Goal: Task Accomplishment & Management: Use online tool/utility

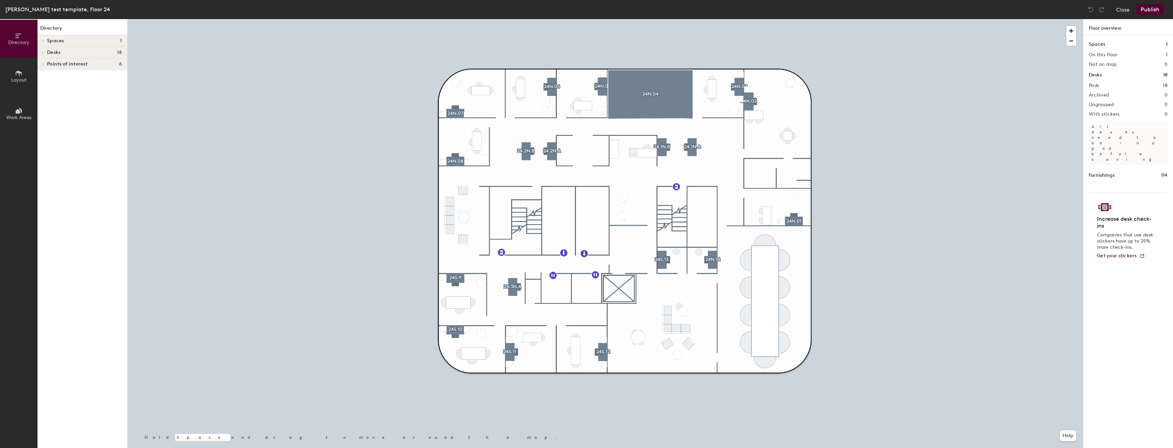
click at [1149, 10] on button "Publish" at bounding box center [1150, 9] width 27 height 11
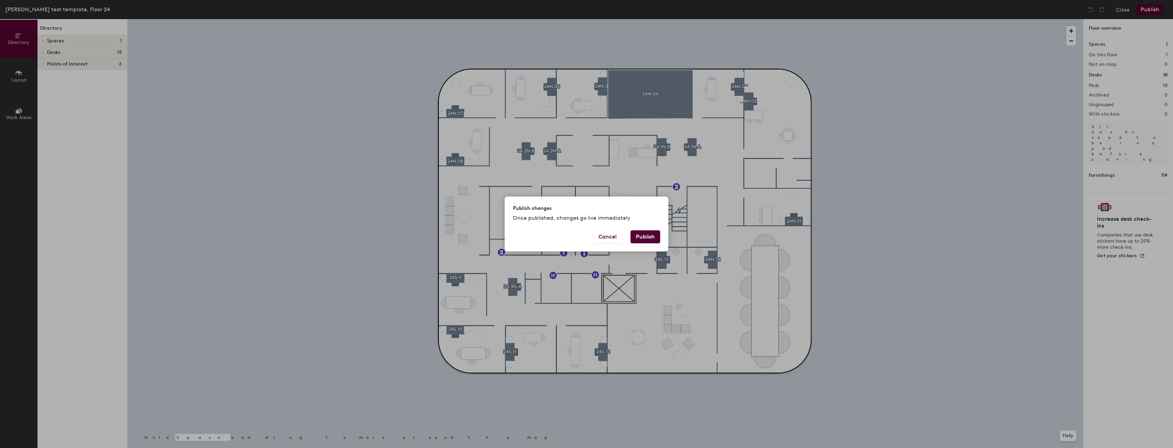
click at [643, 237] on button "Publish" at bounding box center [646, 236] width 30 height 13
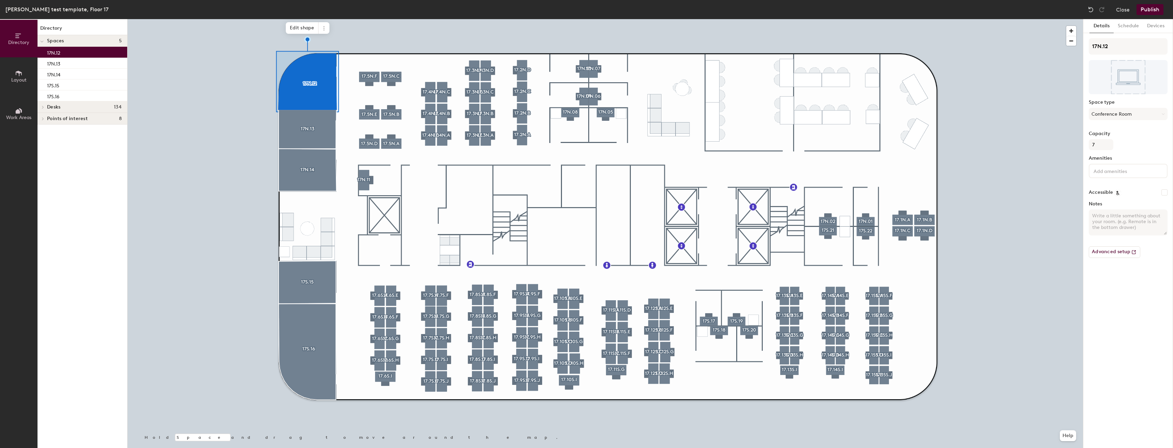
click at [1144, 8] on button "Publish" at bounding box center [1150, 9] width 27 height 11
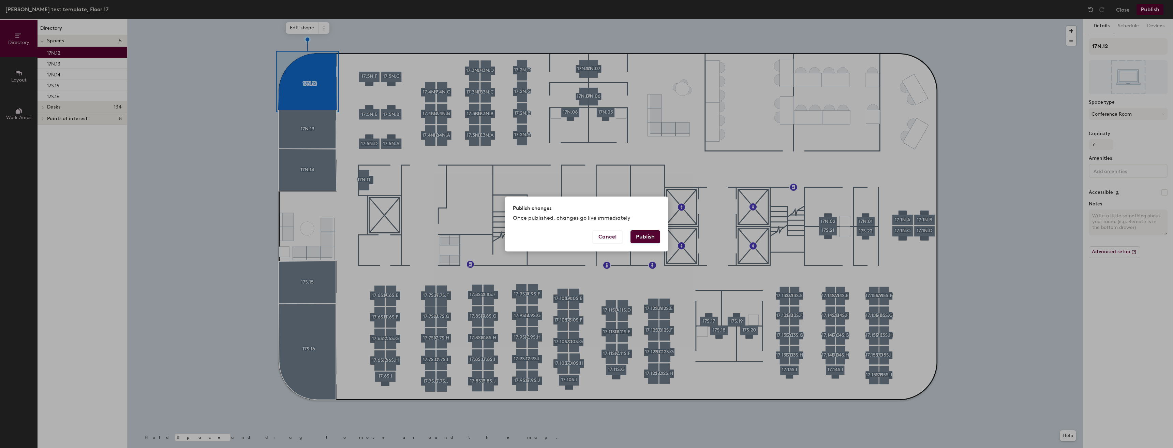
click at [648, 238] on button "Publish" at bounding box center [646, 236] width 30 height 13
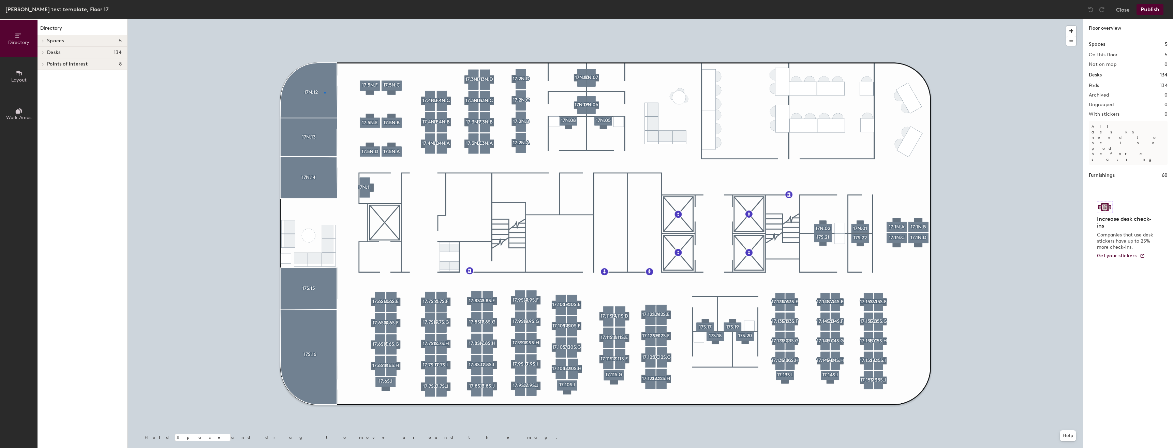
click at [325, 19] on div at bounding box center [605, 19] width 955 height 0
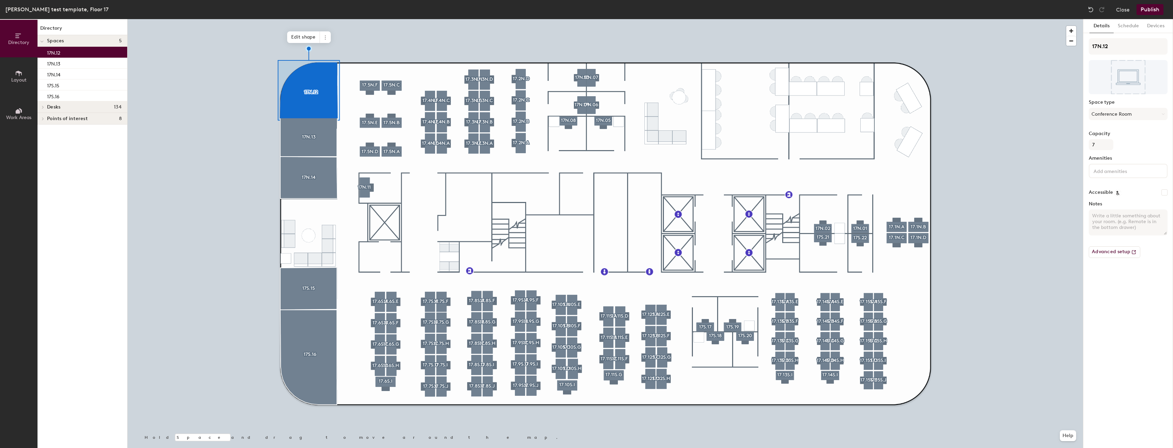
click at [1091, 173] on div at bounding box center [1128, 171] width 79 height 14
click at [1133, 219] on div "Video conferencing" at bounding box center [1128, 218] width 77 height 10
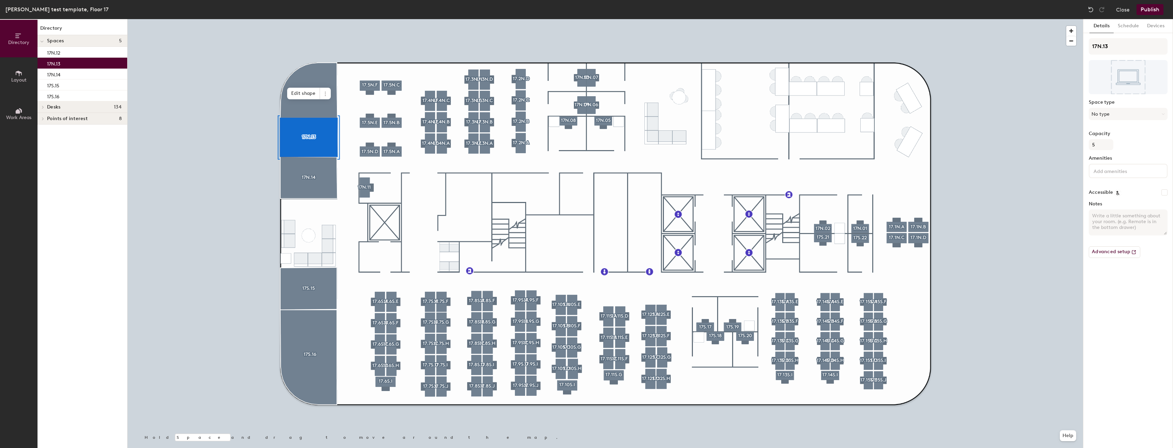
click at [1131, 180] on div "Amenities" at bounding box center [1128, 169] width 79 height 28
click at [1126, 176] on div "Apple TV Computer Google Chromecast Mounted WhiteBoard Phone Printer Projector …" at bounding box center [1128, 171] width 79 height 14
click at [1115, 214] on div "Video conferencing" at bounding box center [1128, 218] width 77 height 10
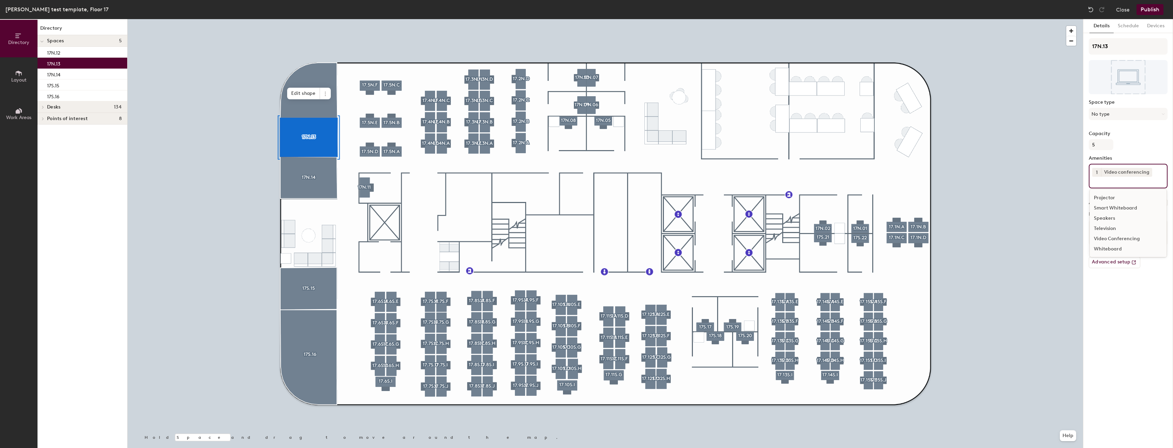
click at [1104, 218] on div "Speakers" at bounding box center [1128, 218] width 77 height 10
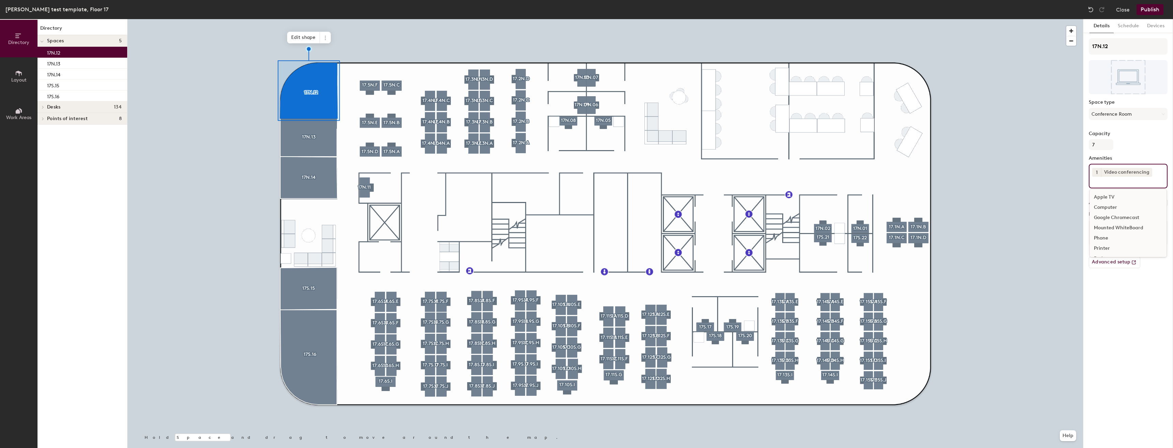
click at [1120, 186] on div "1 Video conferencing Apple TV Computer Google Chromecast Mounted WhiteBoard Pho…" at bounding box center [1128, 176] width 79 height 25
click at [1104, 224] on div "Television" at bounding box center [1128, 228] width 77 height 10
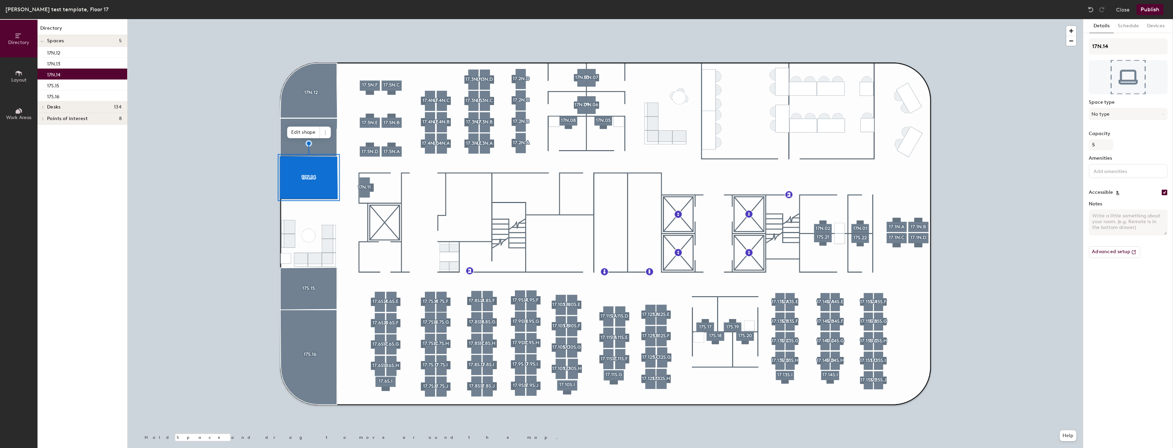
click at [1109, 172] on input at bounding box center [1122, 170] width 61 height 8
click at [1111, 216] on div "Video conferencing" at bounding box center [1128, 218] width 77 height 10
click at [1109, 219] on div "Speakers" at bounding box center [1128, 218] width 77 height 10
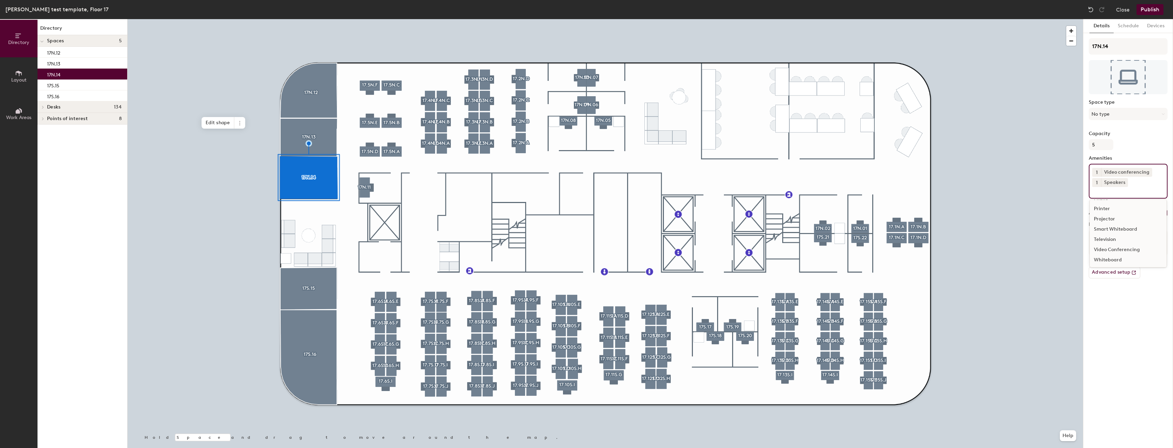
scroll to position [50, 0]
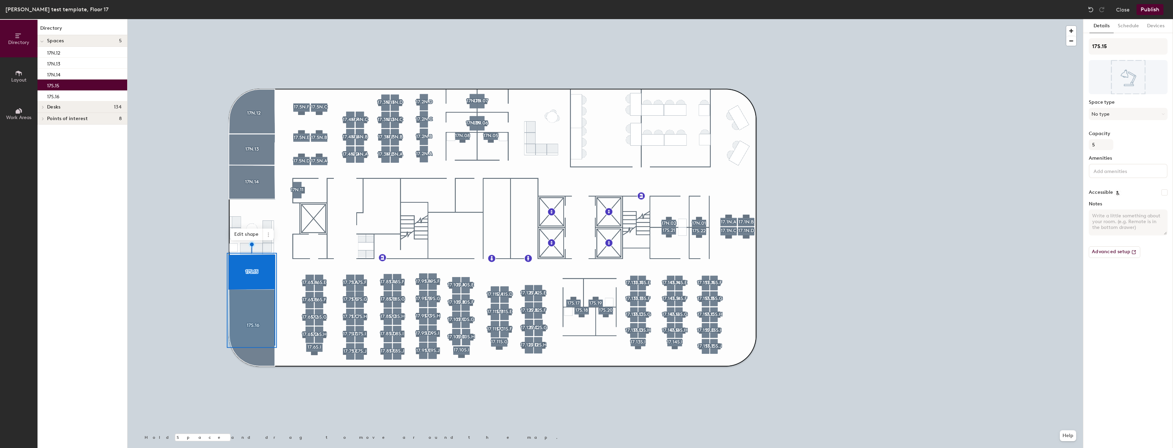
click at [1109, 169] on input at bounding box center [1122, 170] width 61 height 8
click at [1101, 110] on button "No type" at bounding box center [1128, 114] width 79 height 12
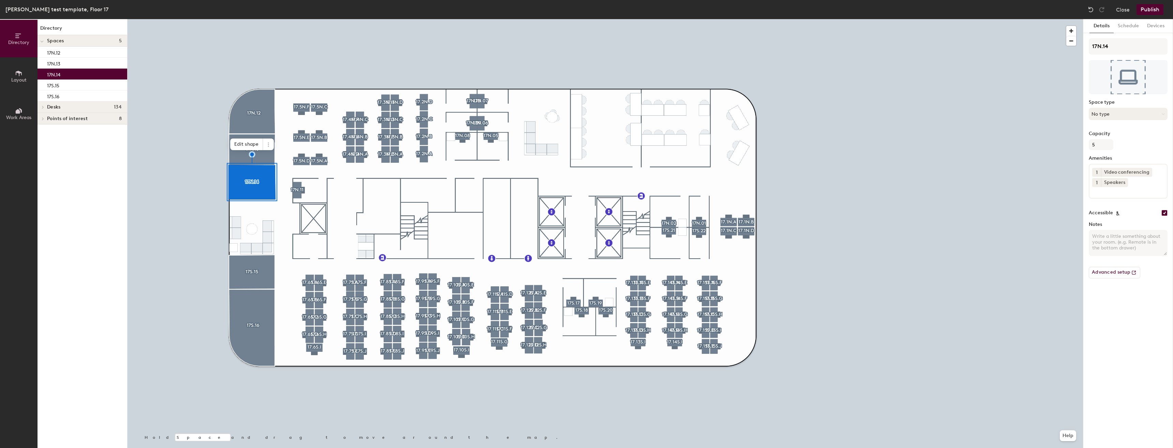
drag, startPoint x: 1137, startPoint y: 118, endPoint x: 1141, endPoint y: 116, distance: 4.3
click at [1140, 116] on button "No type" at bounding box center [1128, 114] width 79 height 12
click at [294, 19] on div at bounding box center [605, 19] width 955 height 0
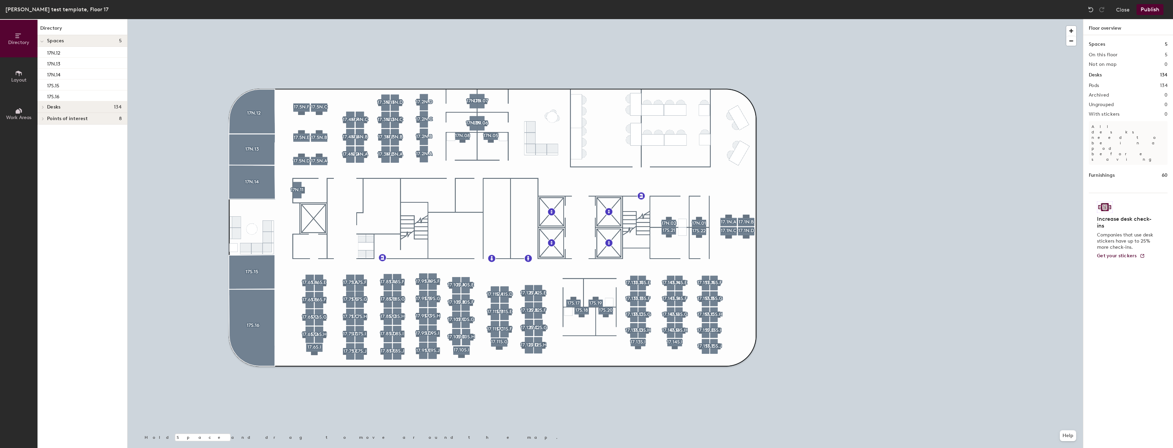
click at [264, 19] on div at bounding box center [605, 19] width 955 height 0
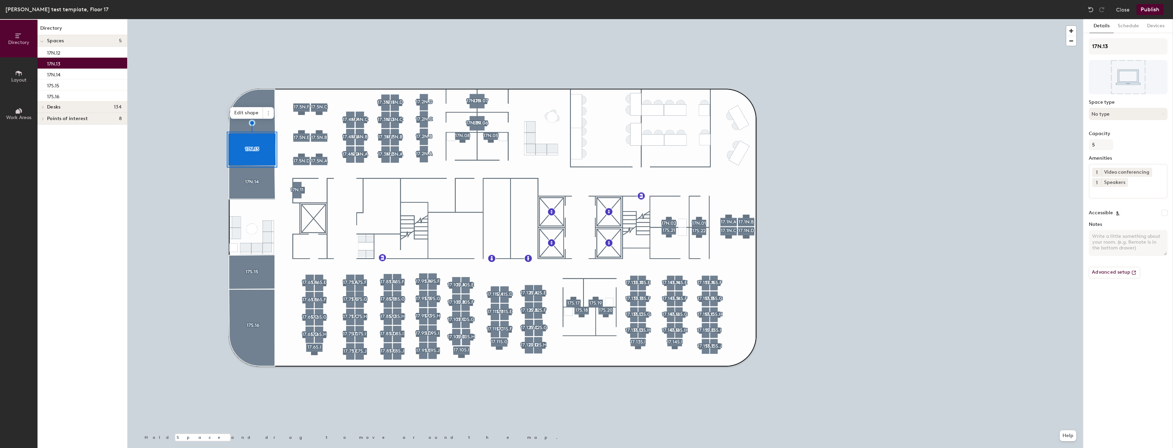
click at [1117, 109] on button "No type" at bounding box center [1128, 114] width 79 height 12
click at [250, 19] on div at bounding box center [605, 19] width 955 height 0
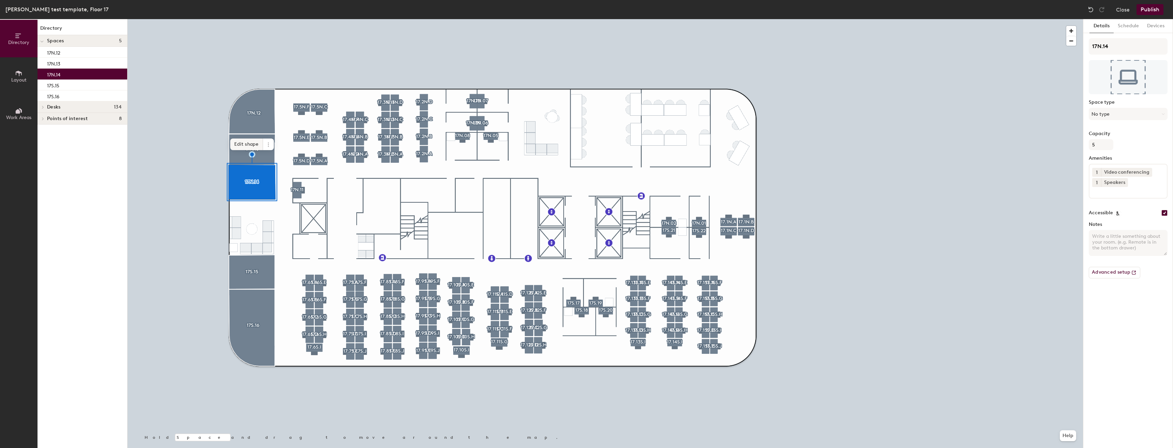
click at [264, 19] on div at bounding box center [605, 19] width 955 height 0
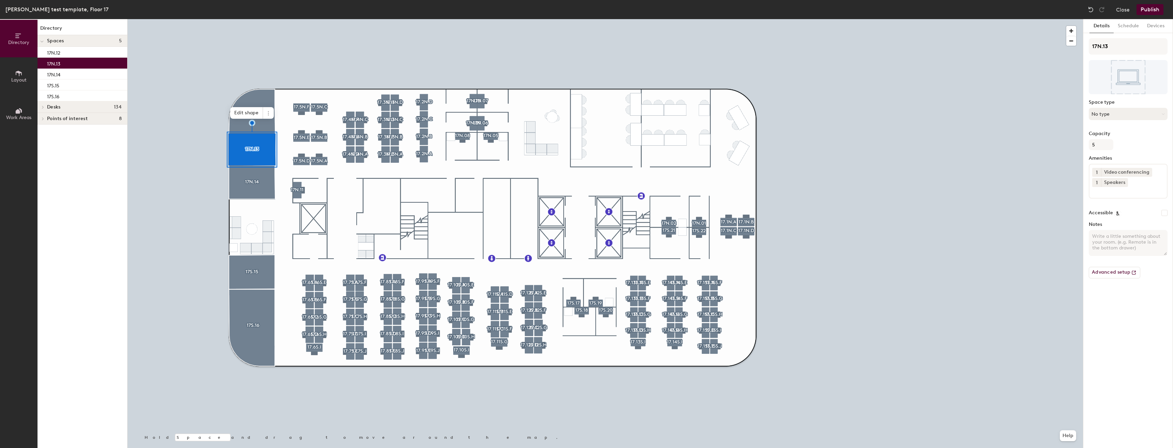
click at [1115, 109] on button "No type" at bounding box center [1128, 114] width 79 height 12
click at [1126, 189] on div "Conference Room" at bounding box center [1131, 192] width 84 height 10
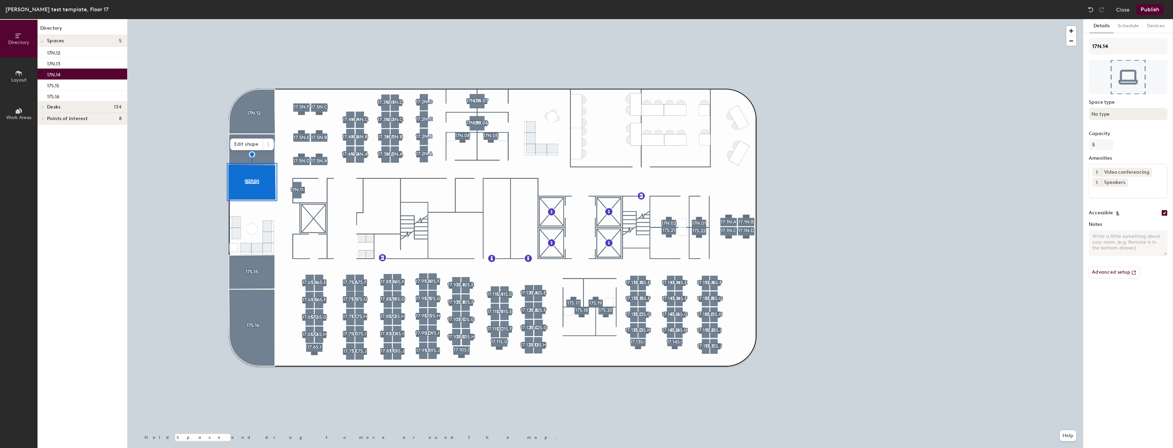
click at [1119, 115] on button "No type" at bounding box center [1128, 114] width 79 height 12
click at [1120, 192] on div "Conference Room" at bounding box center [1131, 192] width 84 height 10
click at [257, 19] on div at bounding box center [605, 19] width 955 height 0
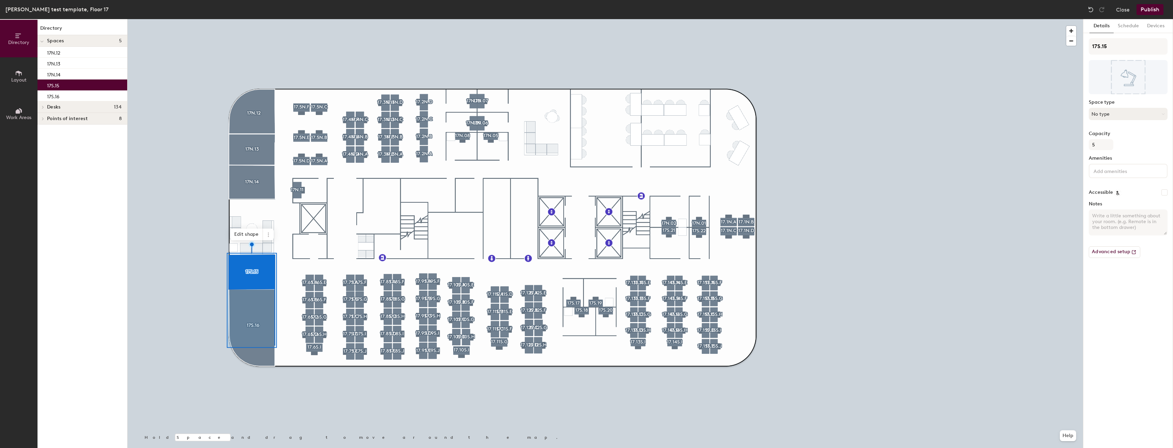
click at [1106, 115] on button "No type" at bounding box center [1128, 114] width 79 height 12
click at [1117, 144] on div "Conference Room" at bounding box center [1131, 142] width 84 height 10
drag, startPoint x: 1146, startPoint y: 168, endPoint x: 1145, endPoint y: 178, distance: 9.3
click at [1146, 173] on input at bounding box center [1122, 170] width 61 height 8
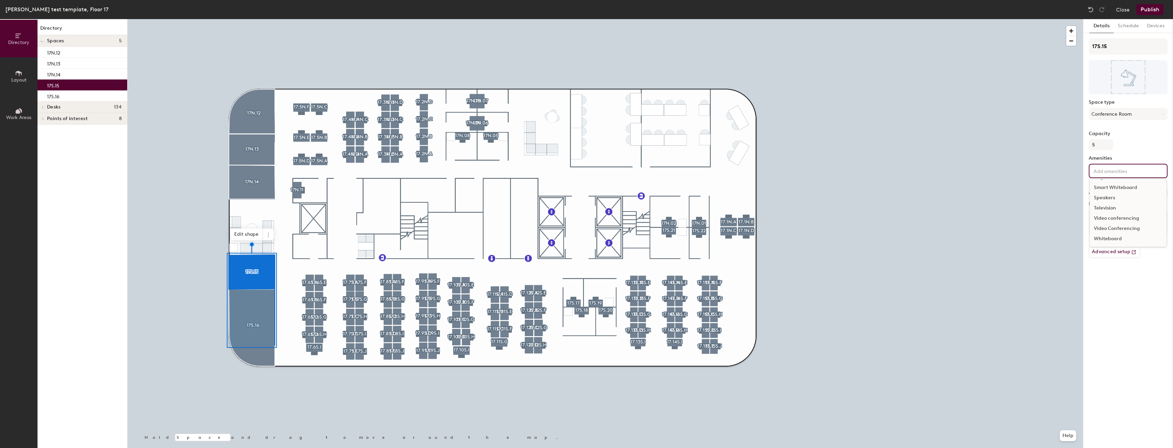
click at [1115, 217] on div "Video conferencing" at bounding box center [1128, 218] width 77 height 10
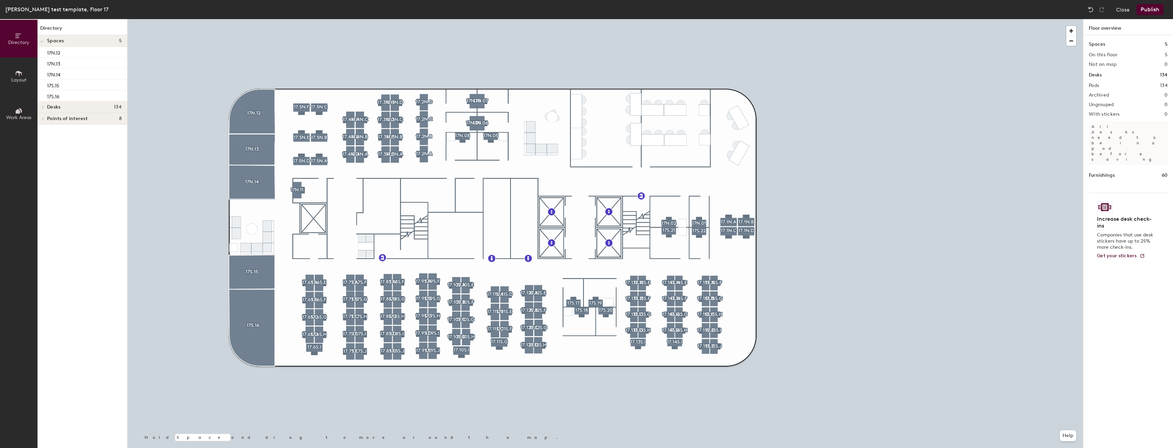
click at [244, 19] on div at bounding box center [605, 19] width 955 height 0
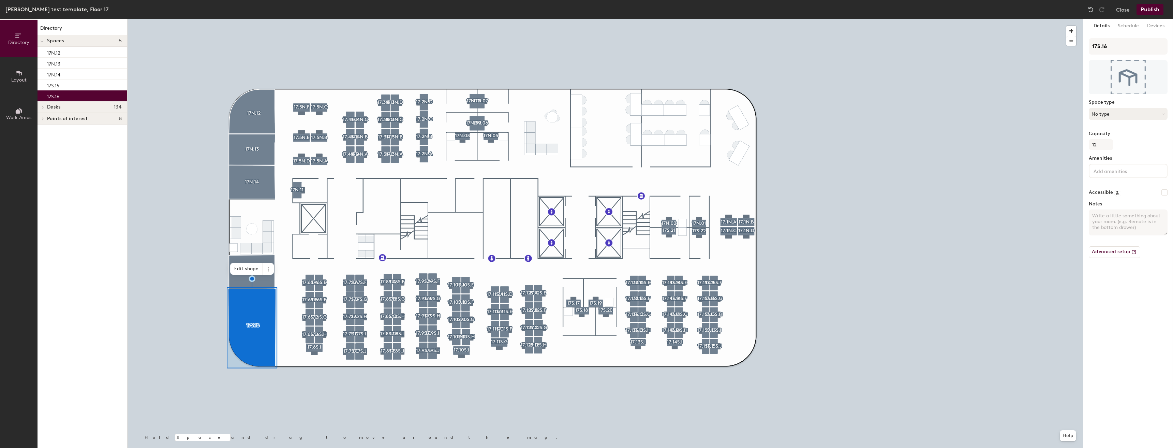
click at [1117, 119] on button "No type" at bounding box center [1128, 114] width 79 height 12
click at [1126, 172] on div "Conference Room" at bounding box center [1131, 176] width 84 height 10
click at [1119, 169] on input at bounding box center [1122, 170] width 61 height 8
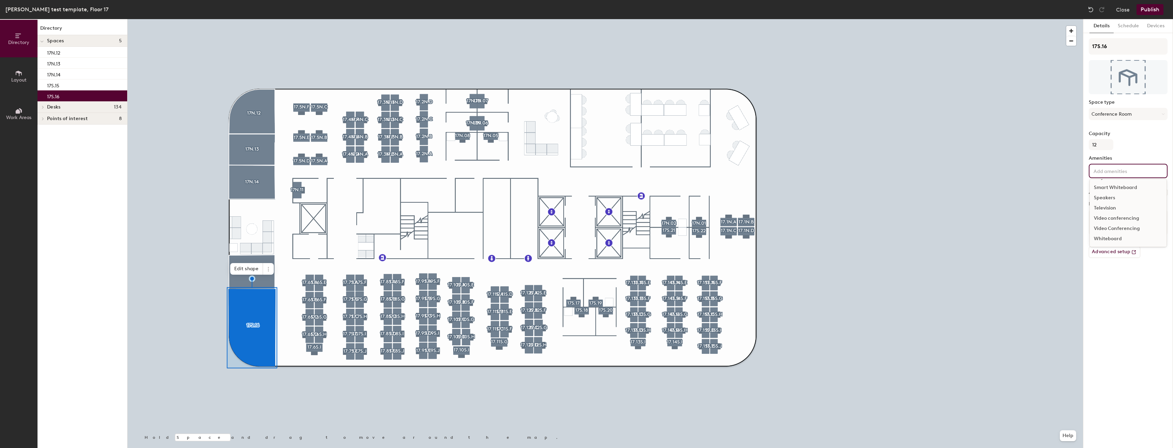
click at [1106, 225] on div "Video Conferencing" at bounding box center [1128, 228] width 77 height 10
click at [1106, 225] on div "Television" at bounding box center [1128, 228] width 77 height 10
click at [1151, 174] on div "Video Conferencing" at bounding box center [1127, 172] width 52 height 9
click at [1147, 173] on icon at bounding box center [1149, 171] width 5 height 5
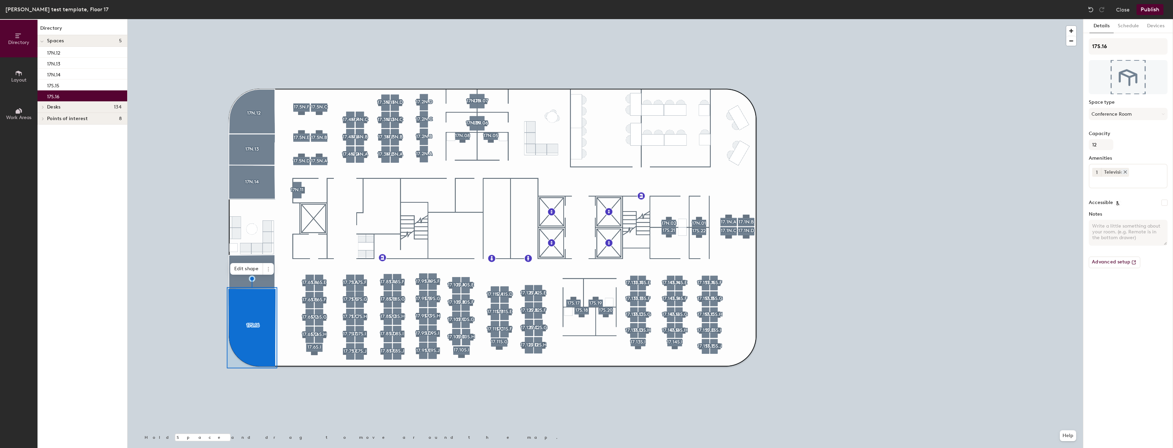
click at [1126, 174] on icon at bounding box center [1125, 171] width 5 height 5
click at [1123, 177] on div at bounding box center [1128, 171] width 79 height 14
drag, startPoint x: 1124, startPoint y: 218, endPoint x: 1130, endPoint y: 217, distance: 5.6
click at [1124, 218] on div "Video conferencing" at bounding box center [1128, 218] width 77 height 10
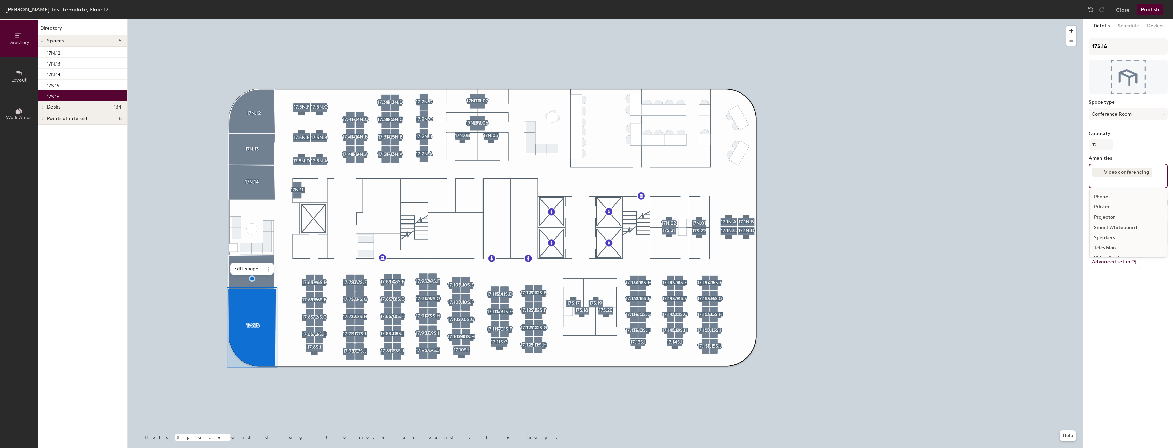
scroll to position [61, 0]
click at [1147, 132] on label "Capacity" at bounding box center [1128, 133] width 79 height 5
click at [1113, 139] on input "12" at bounding box center [1101, 144] width 25 height 11
click at [1102, 184] on input at bounding box center [1122, 181] width 61 height 8
click at [1128, 152] on div "17S.16 Space type Conference Room Capacity 12 Amenities 1 Video conferencing Ac…" at bounding box center [1128, 155] width 79 height 235
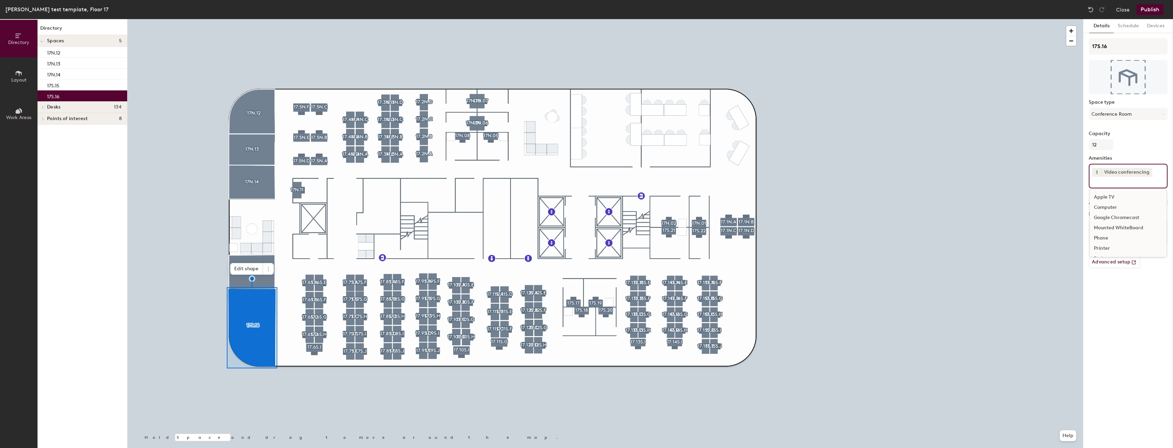
click at [1117, 185] on div "1 Video conferencing Apple TV Computer Google Chromecast Mounted WhiteBoard Pho…" at bounding box center [1128, 176] width 79 height 25
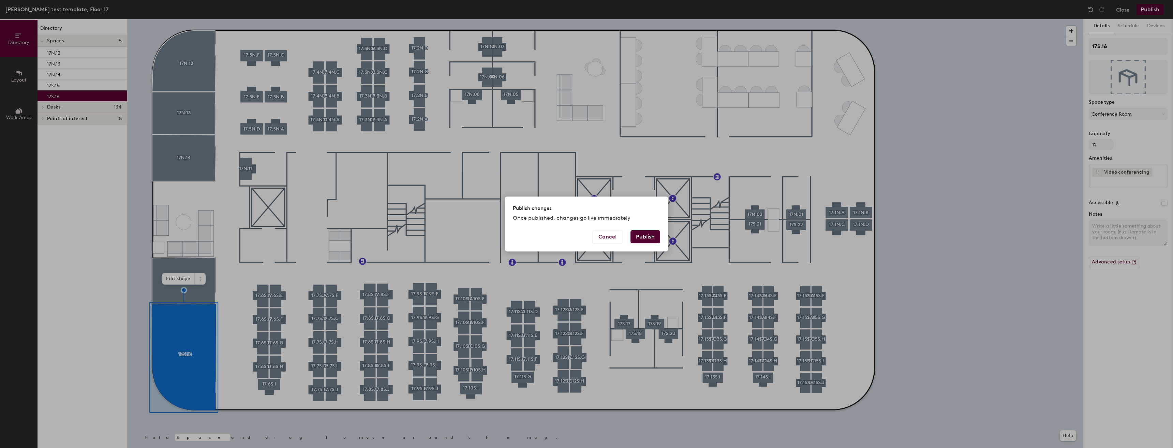
click at [648, 240] on button "Publish" at bounding box center [646, 236] width 30 height 13
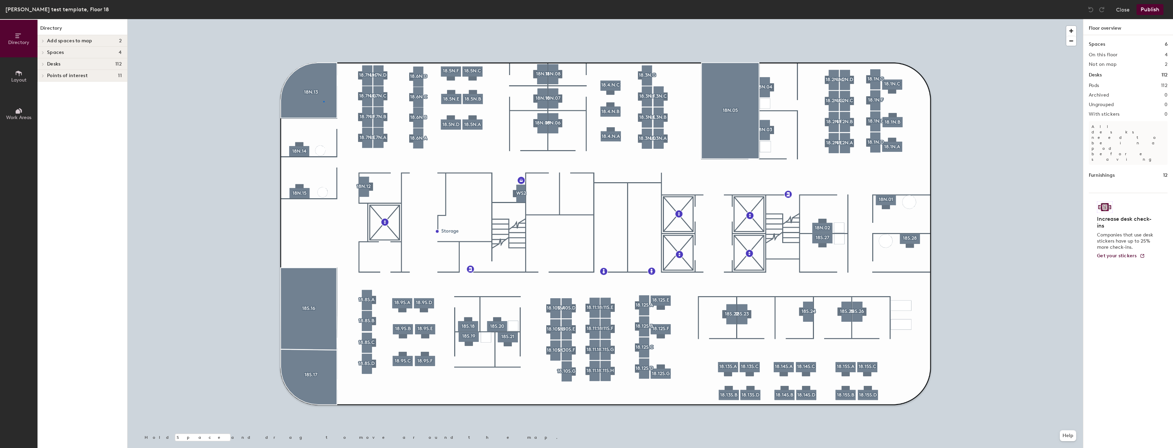
click at [323, 19] on div at bounding box center [605, 19] width 955 height 0
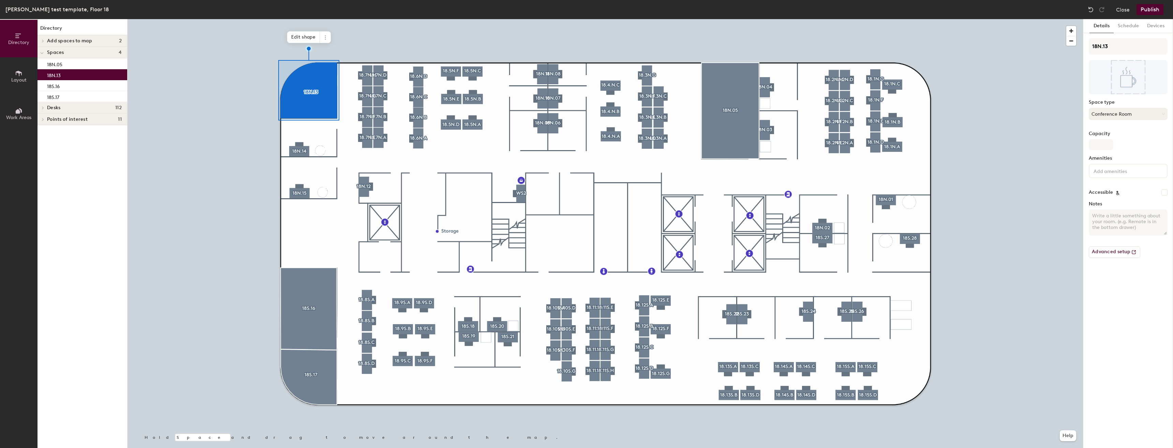
click at [1141, 112] on button "Conference Room" at bounding box center [1128, 114] width 79 height 12
click at [1155, 101] on label "Space type" at bounding box center [1128, 102] width 79 height 5
click at [1109, 145] on input "Capacity" at bounding box center [1101, 144] width 25 height 11
click at [1138, 147] on div "Capacity" at bounding box center [1128, 140] width 79 height 19
click at [1134, 172] on input at bounding box center [1122, 170] width 61 height 8
